Goal: Task Accomplishment & Management: Manage account settings

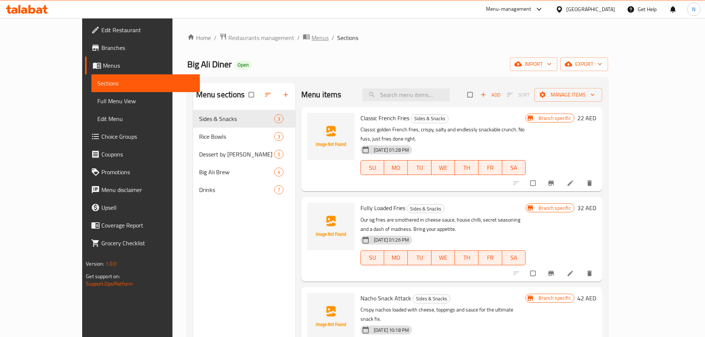
click at [303, 39] on span "breadcrumb" at bounding box center [307, 38] width 9 height 10
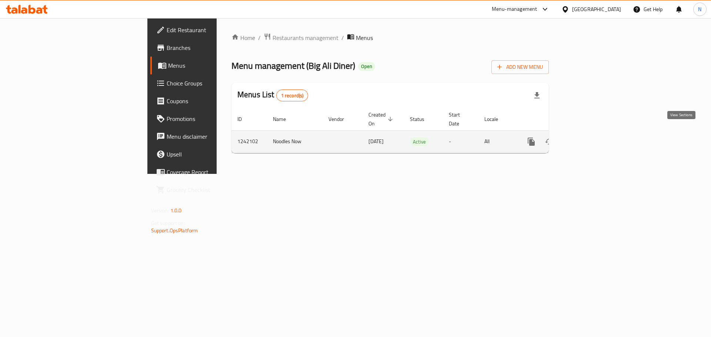
click at [594, 136] on link "enhanced table" at bounding box center [585, 142] width 18 height 18
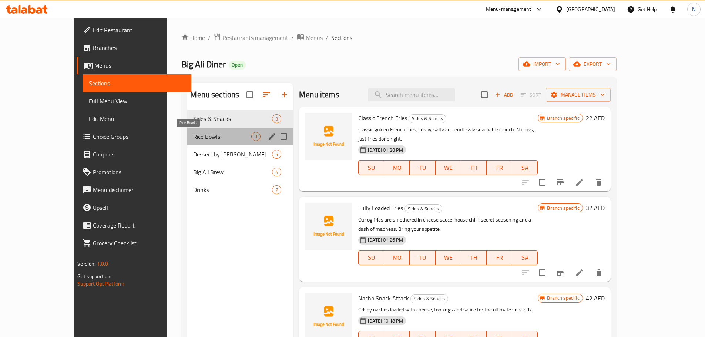
click at [193, 135] on span "Rice Bowls" at bounding box center [222, 136] width 58 height 9
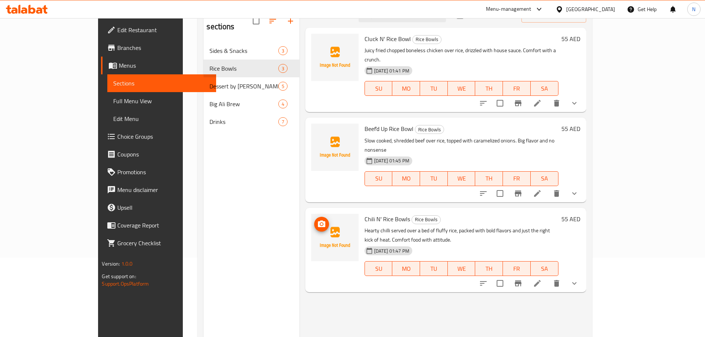
scroll to position [104, 0]
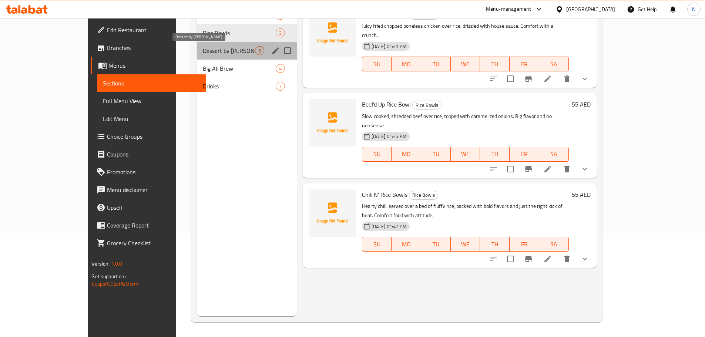
click at [203, 48] on span "Dessert by [PERSON_NAME]" at bounding box center [229, 50] width 52 height 9
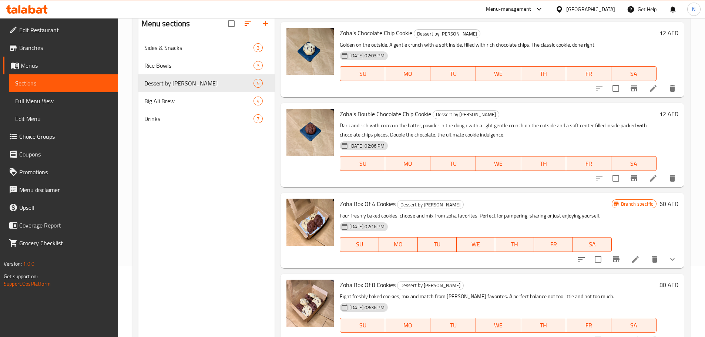
scroll to position [74, 0]
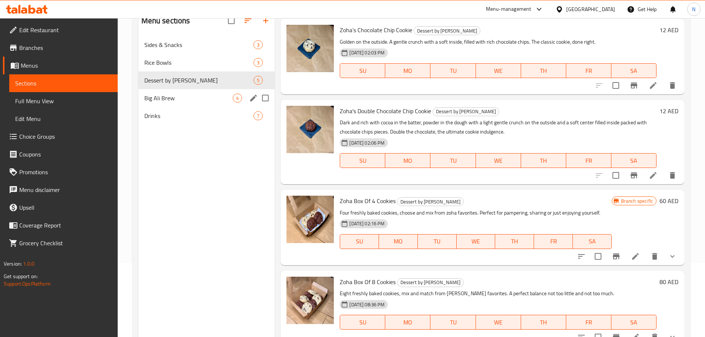
click at [164, 101] on span "Big Ali Brew" at bounding box center [188, 98] width 89 height 9
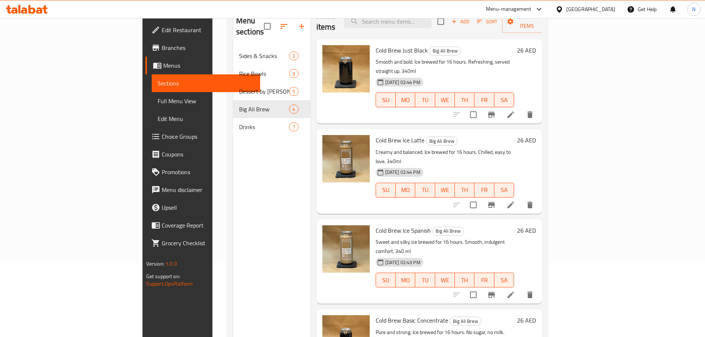
scroll to position [104, 0]
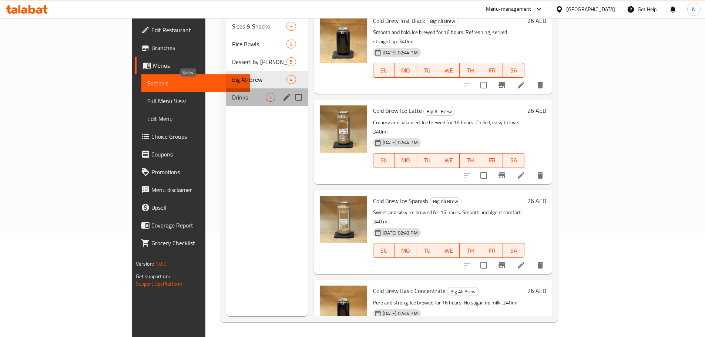
click at [232, 93] on span "Drinks" at bounding box center [249, 97] width 34 height 9
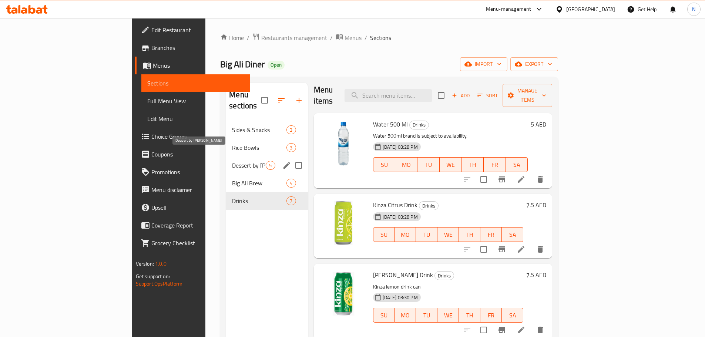
click at [232, 161] on span "Dessert by [PERSON_NAME]" at bounding box center [249, 165] width 34 height 9
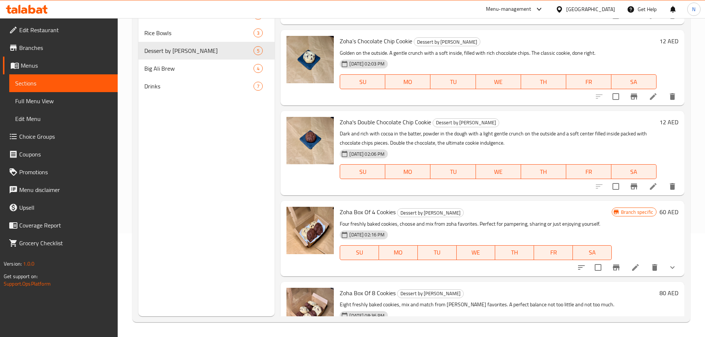
scroll to position [21, 0]
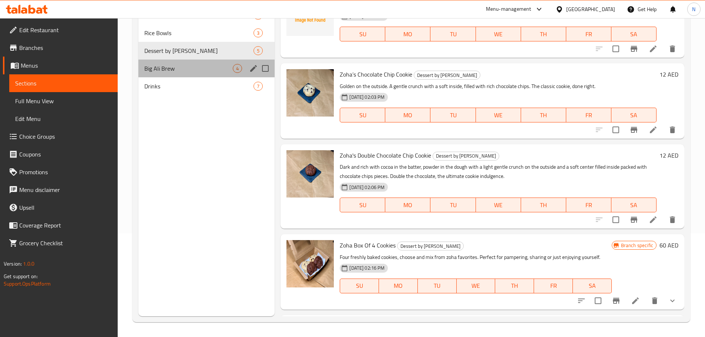
click at [197, 74] on div "Big Ali Brew 4" at bounding box center [206, 69] width 137 height 18
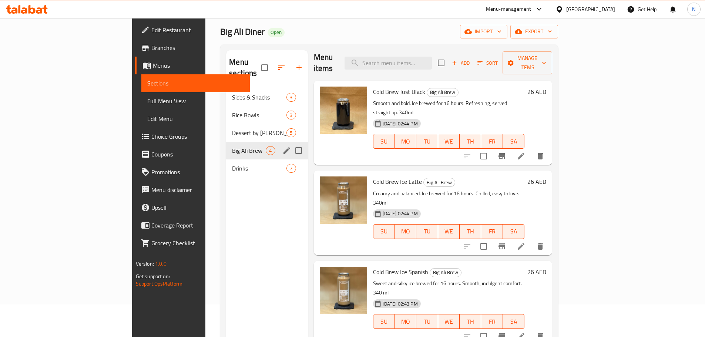
scroll to position [30, 0]
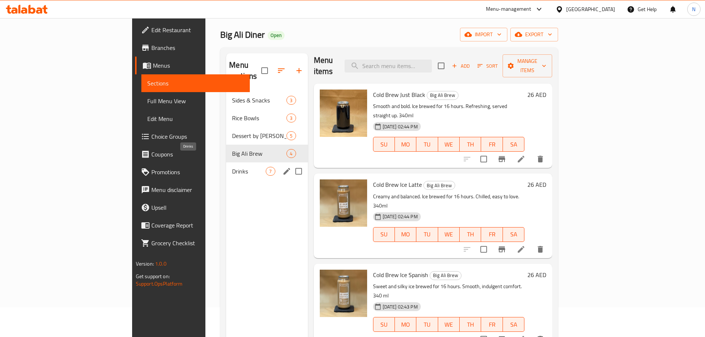
click at [232, 167] on span "Drinks" at bounding box center [249, 171] width 34 height 9
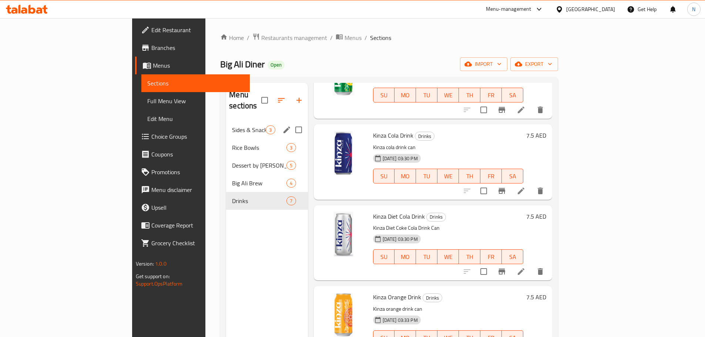
click at [232, 126] on span "Sides & Snacks" at bounding box center [249, 130] width 34 height 9
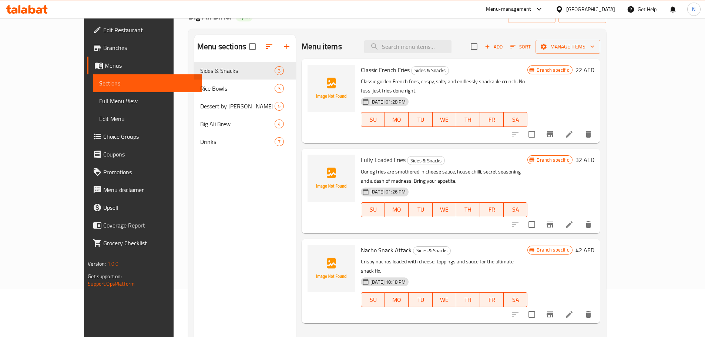
scroll to position [37, 0]
